Goal: Navigation & Orientation: Find specific page/section

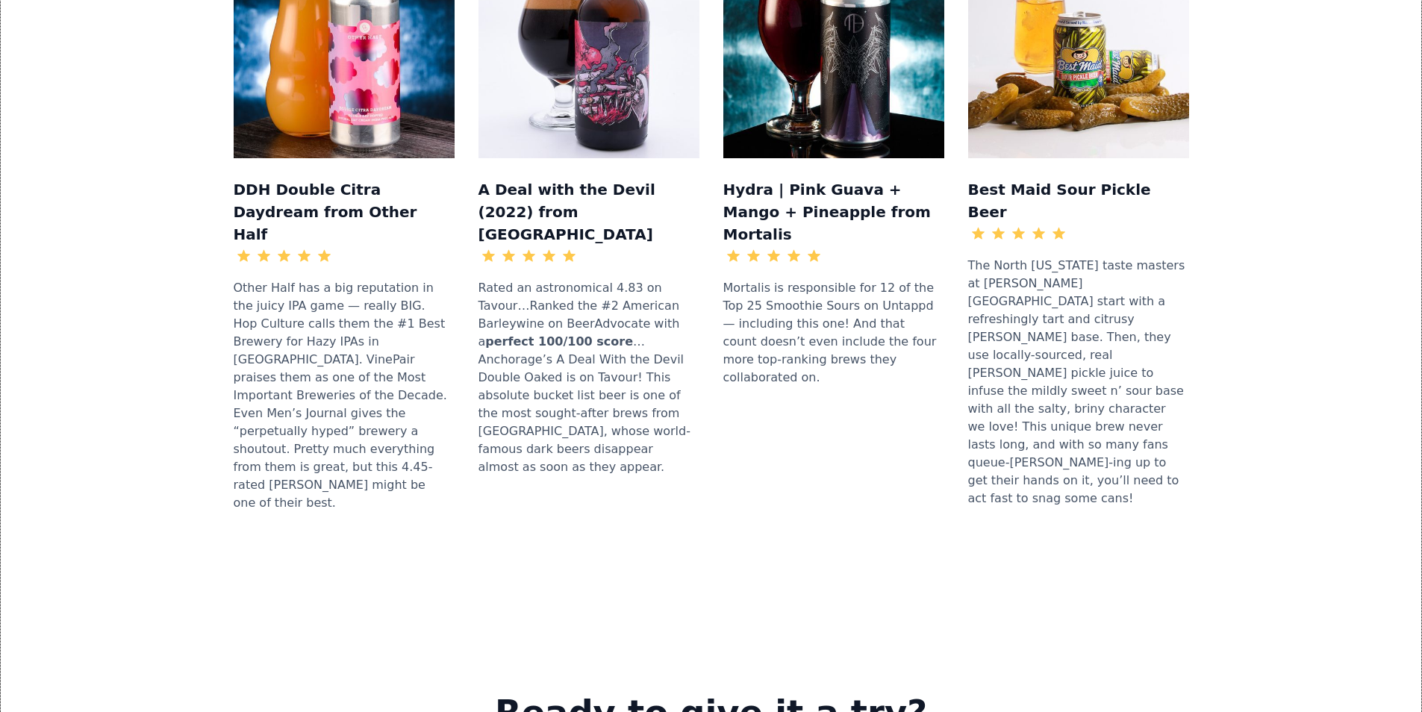
scroll to position [2016, 0]
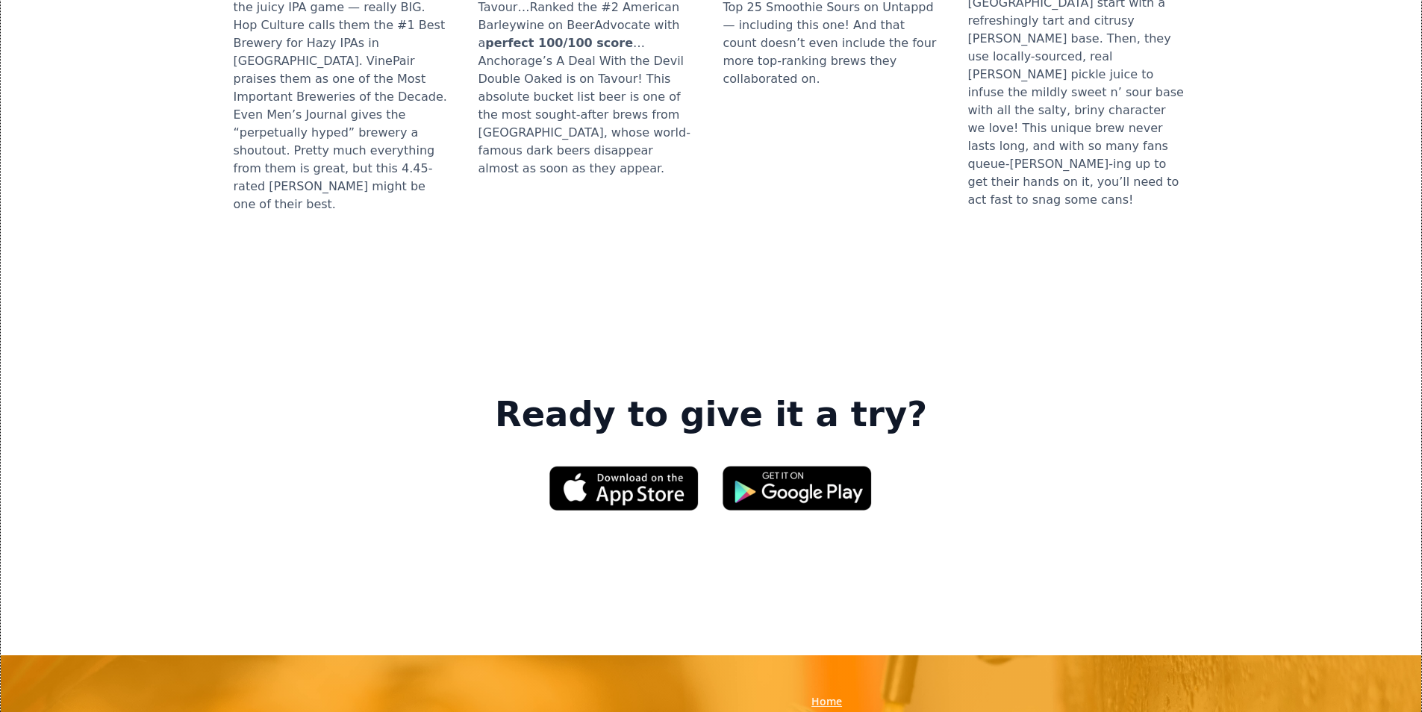
click at [841, 694] on link "Home" at bounding box center [827, 701] width 31 height 15
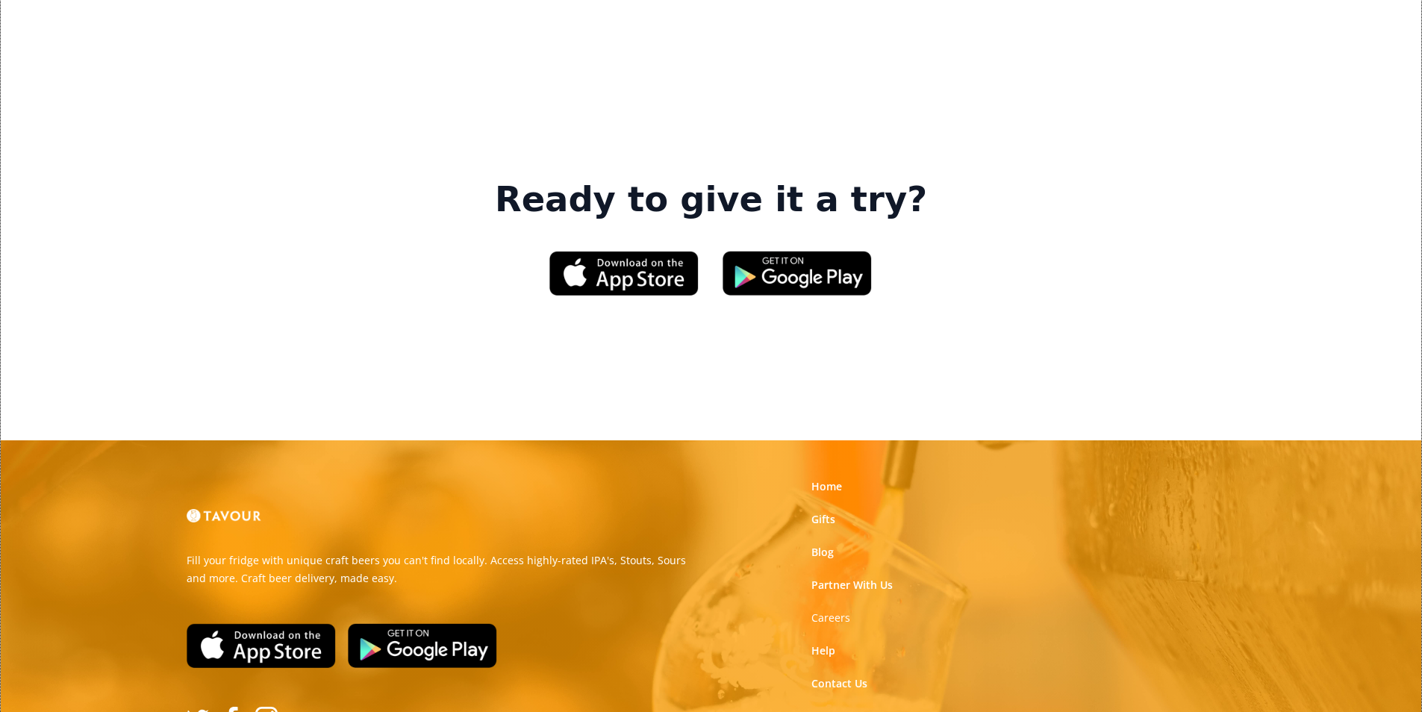
scroll to position [2259, 0]
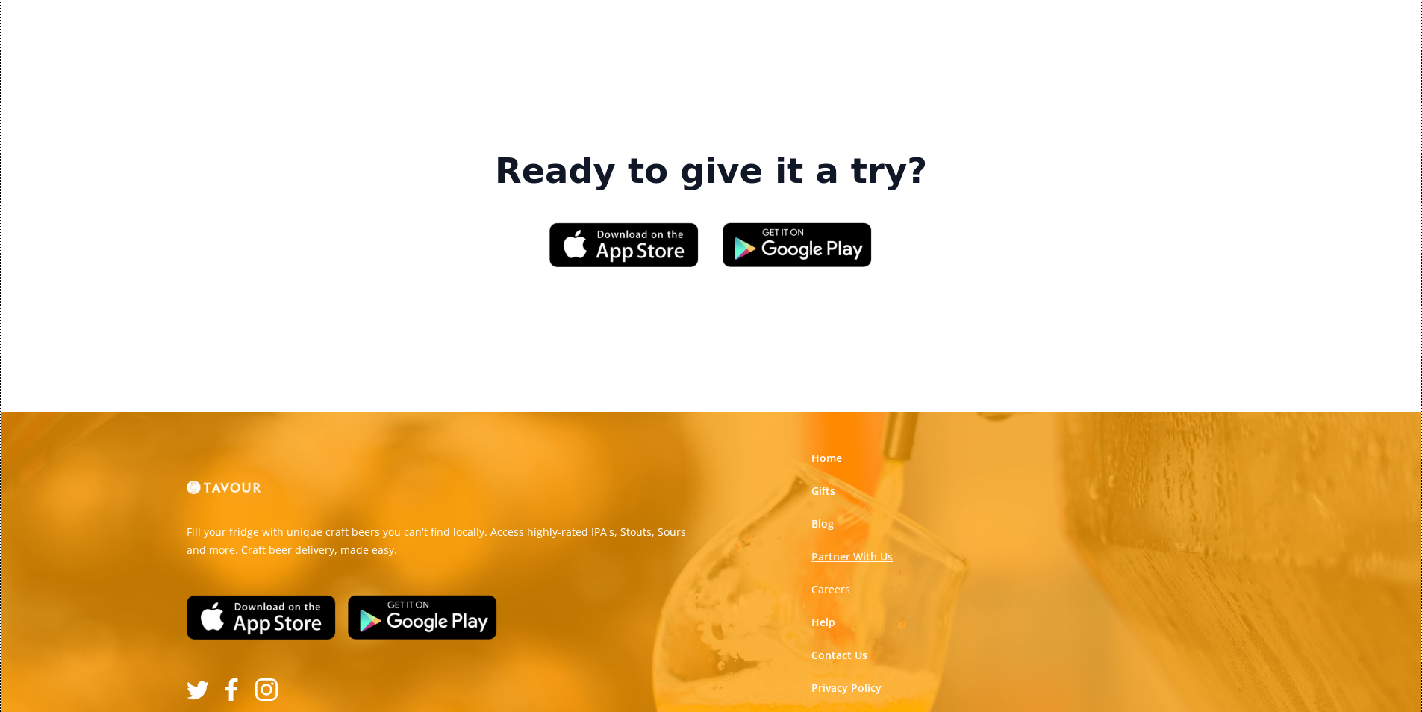
click at [873, 550] on link "Partner With Us" at bounding box center [852, 557] width 81 height 15
